Goal: Task Accomplishment & Management: Use online tool/utility

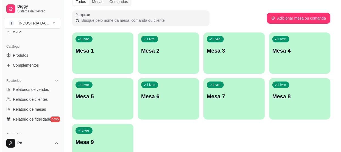
scroll to position [50, 0]
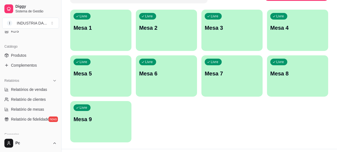
click at [110, 117] on p "Mesa 9" at bounding box center [101, 119] width 55 height 8
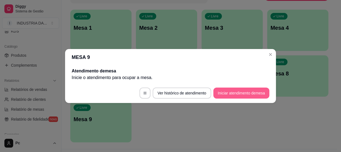
click at [242, 92] on button "Iniciar atendimento de mesa" at bounding box center [241, 92] width 56 height 11
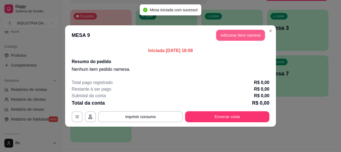
click at [245, 33] on button "Adicionar itens na mesa" at bounding box center [240, 35] width 49 height 11
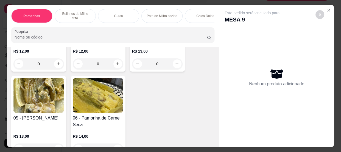
scroll to position [75, 0]
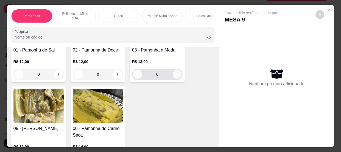
click at [175, 75] on icon "increase-product-quantity" at bounding box center [177, 74] width 4 height 4
type input "1"
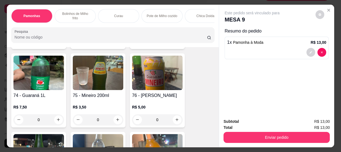
scroll to position [1123, 0]
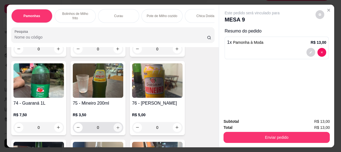
click at [116, 129] on icon "increase-product-quantity" at bounding box center [118, 127] width 4 height 4
type input "1"
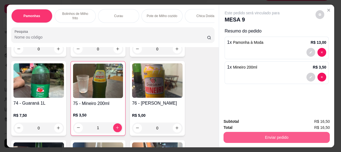
click at [258, 131] on button "Enviar pedido" at bounding box center [276, 136] width 106 height 11
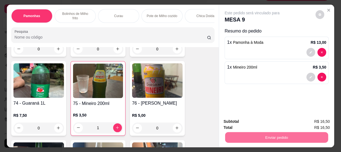
click at [256, 122] on button "Não registrar e enviar pedido" at bounding box center [258, 122] width 57 height 10
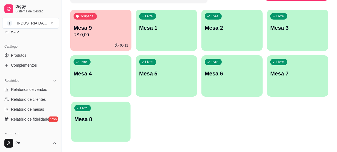
click at [97, 108] on div "Livre Mesa 8" at bounding box center [100, 117] width 59 height 33
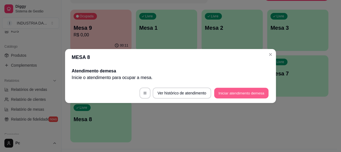
click at [234, 96] on button "Iniciar atendimento de mesa" at bounding box center [241, 93] width 54 height 11
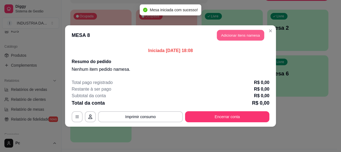
click at [243, 37] on button "Adicionar itens na mesa" at bounding box center [240, 35] width 47 height 11
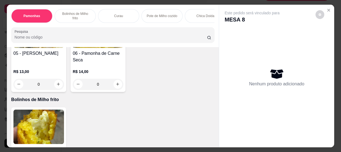
scroll to position [225, 0]
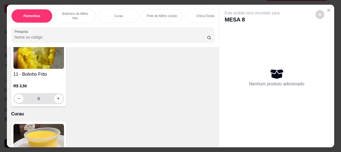
click at [44, 99] on input "0" at bounding box center [38, 98] width 31 height 11
click at [45, 101] on input "0" at bounding box center [38, 98] width 31 height 11
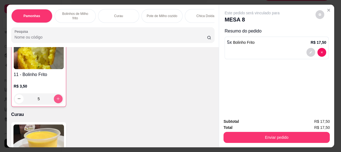
scroll to position [225, 0]
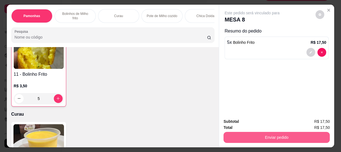
type input "5"
click at [276, 131] on button "Enviar pedido" at bounding box center [276, 136] width 106 height 11
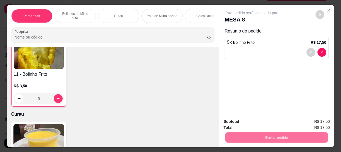
click at [269, 117] on button "Não registrar e enviar pedido" at bounding box center [258, 122] width 55 height 10
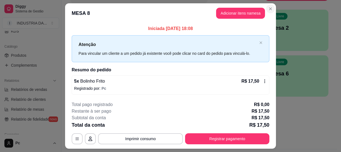
drag, startPoint x: 272, startPoint y: 15, endPoint x: 267, endPoint y: 10, distance: 6.4
click at [272, 15] on header "MESA 8 Adicionar itens na mesa" at bounding box center [170, 13] width 211 height 20
click at [265, 5] on header "MESA 8 Adicionar itens na mesa" at bounding box center [170, 13] width 211 height 20
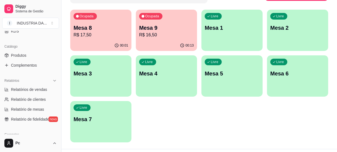
click at [184, 19] on div "Ocupada Mesa 9 R$ 16,50" at bounding box center [166, 25] width 61 height 30
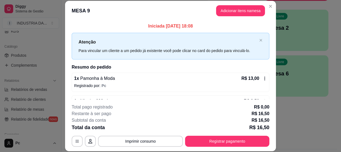
scroll to position [17, 0]
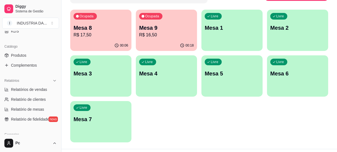
click at [105, 37] on p "R$ 17,50" at bounding box center [101, 35] width 55 height 7
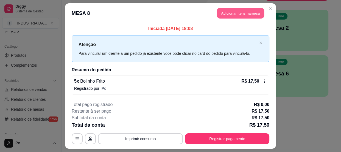
click at [237, 14] on button "Adicionar itens na mesa" at bounding box center [240, 13] width 47 height 11
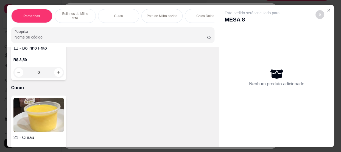
scroll to position [250, 0]
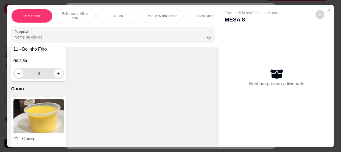
click at [40, 77] on input "0" at bounding box center [38, 73] width 31 height 11
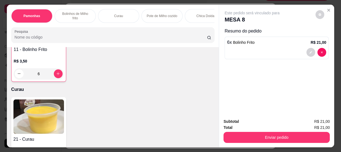
scroll to position [250, 0]
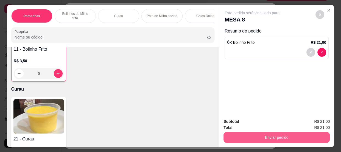
type input "6"
click at [272, 134] on button "Enviar pedido" at bounding box center [276, 137] width 103 height 11
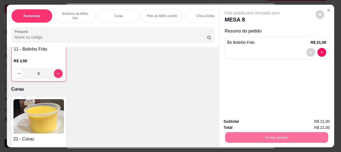
click at [192, 119] on div "21 - Curau R$ 6,00 0" at bounding box center [112, 134] width 203 height 74
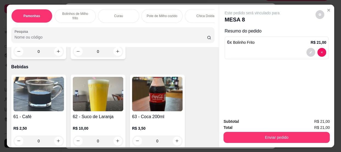
scroll to position [724, 0]
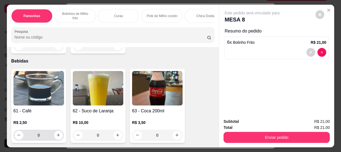
click at [42, 136] on input "0" at bounding box center [38, 134] width 31 height 11
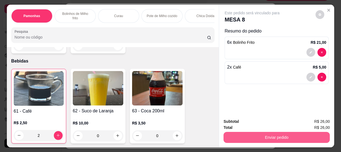
type input "2"
click at [236, 135] on button "Enviar pedido" at bounding box center [276, 136] width 106 height 11
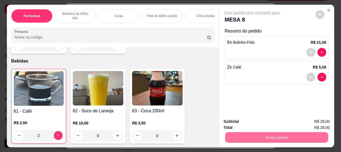
click at [247, 121] on button "Não registrar e enviar pedido" at bounding box center [258, 122] width 55 height 10
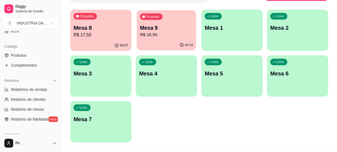
click at [165, 37] on p "R$ 16,50" at bounding box center [166, 35] width 53 height 6
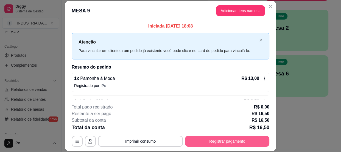
click at [219, 136] on button "Registrar pagamento" at bounding box center [227, 140] width 84 height 11
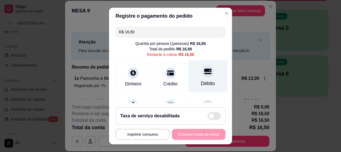
click at [206, 82] on div "Débito" at bounding box center [208, 83] width 14 height 7
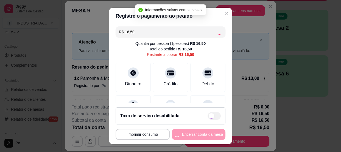
type input "R$ 0,00"
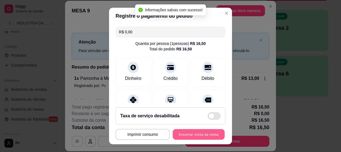
click at [203, 133] on button "Encerrar conta da mesa" at bounding box center [199, 134] width 52 height 11
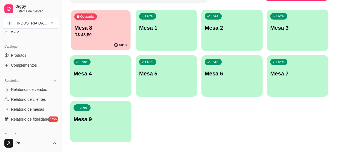
click at [107, 38] on div "Ocupada Mesa 8 R$ 43,50" at bounding box center [100, 25] width 59 height 30
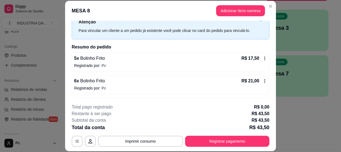
scroll to position [39, 0]
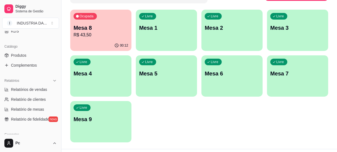
click at [110, 37] on p "R$ 43,50" at bounding box center [101, 35] width 55 height 7
